Goal: Transaction & Acquisition: Purchase product/service

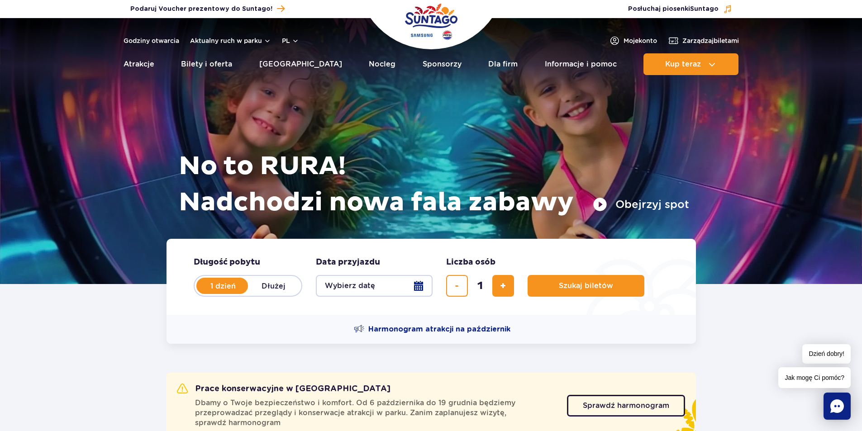
click at [422, 287] on button "Wybierz datę" at bounding box center [374, 286] width 117 height 22
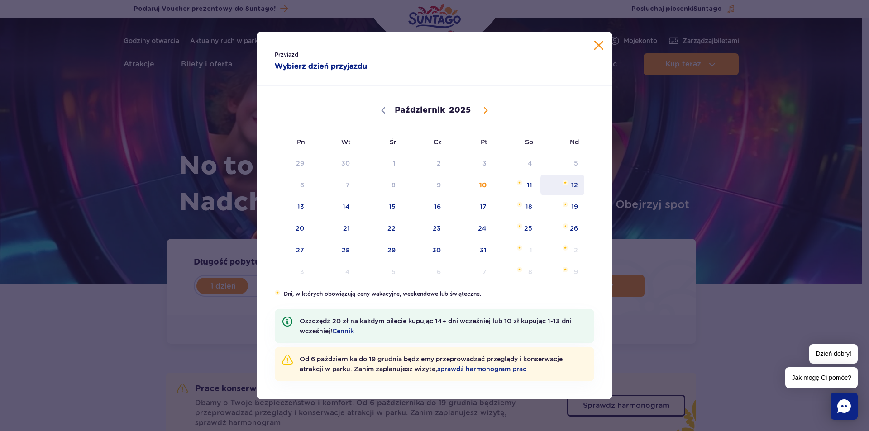
click at [563, 184] on span "Październik 12, 2025" at bounding box center [565, 182] width 5 height 5
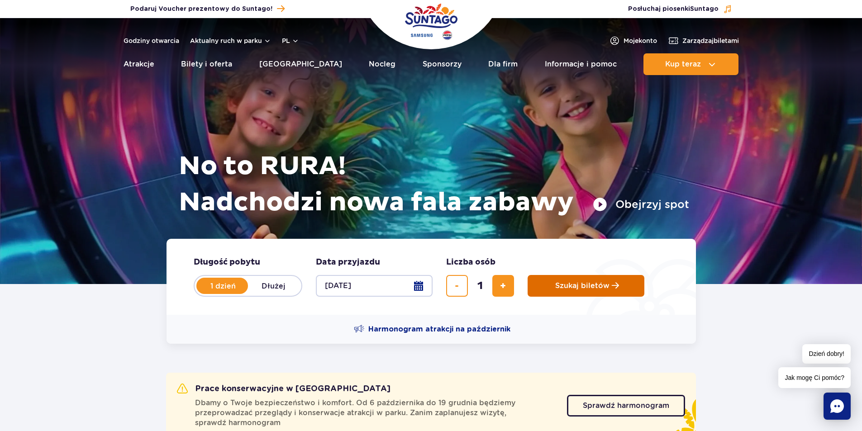
click at [574, 280] on button "Szukaj biletów" at bounding box center [586, 286] width 117 height 22
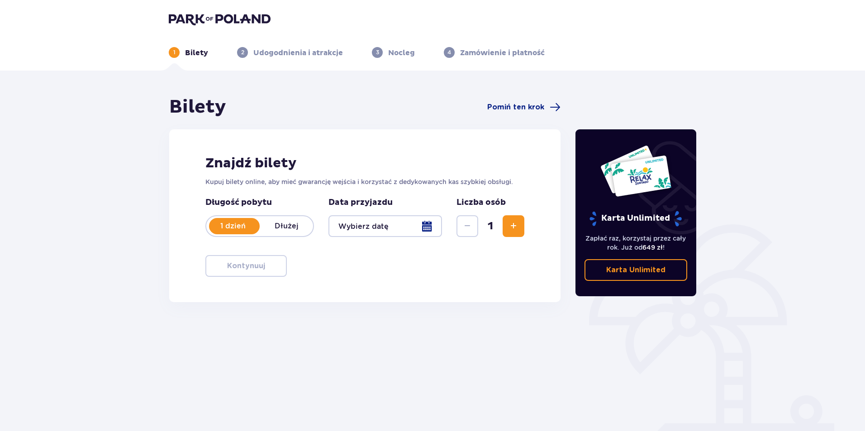
type input "[DATE]"
click at [270, 267] on span "button" at bounding box center [267, 266] width 11 height 11
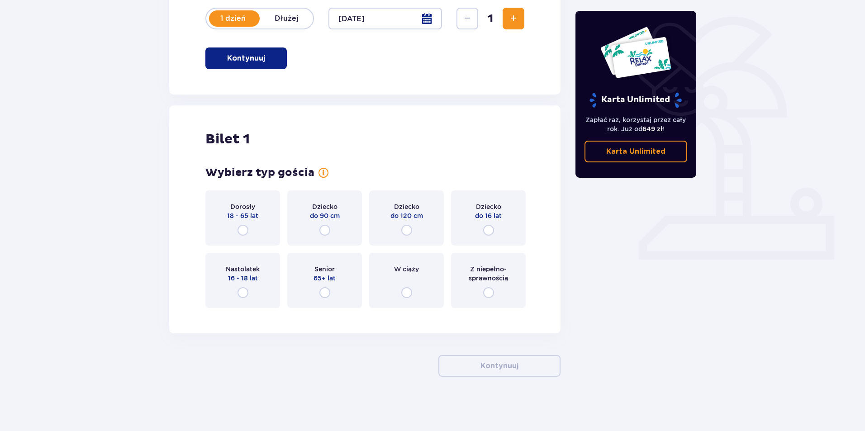
click at [246, 237] on div "Dorosły 18 - 65 lat" at bounding box center [242, 218] width 75 height 55
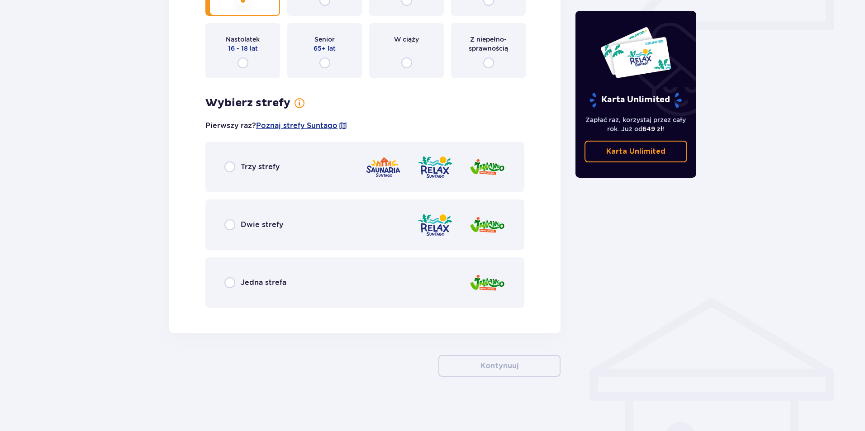
click at [323, 231] on div "Dwie strefy" at bounding box center [364, 225] width 319 height 51
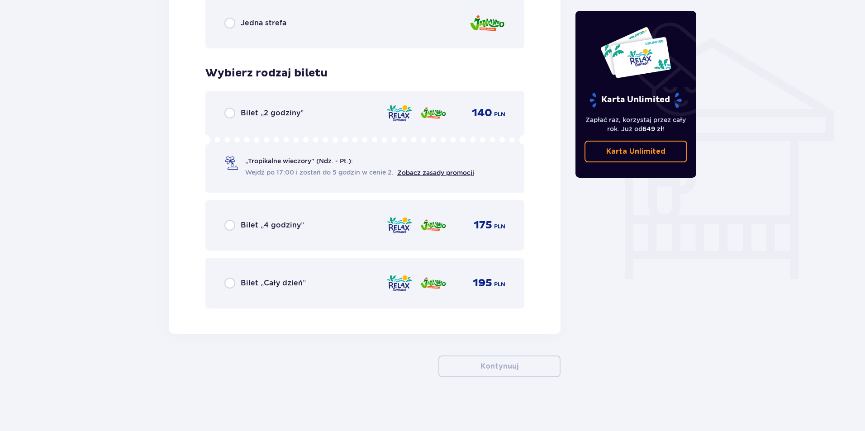
scroll to position [698, 0]
click at [417, 275] on div "195 PLN" at bounding box center [445, 282] width 119 height 19
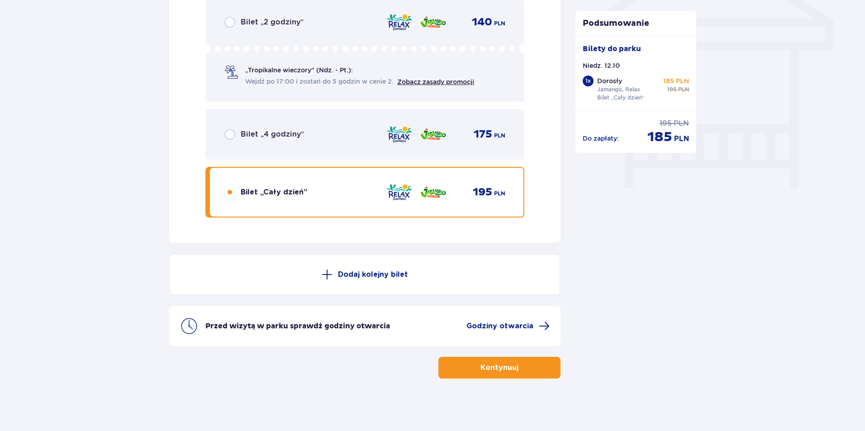
scroll to position [790, 0]
